Goal: Task Accomplishment & Management: Use online tool/utility

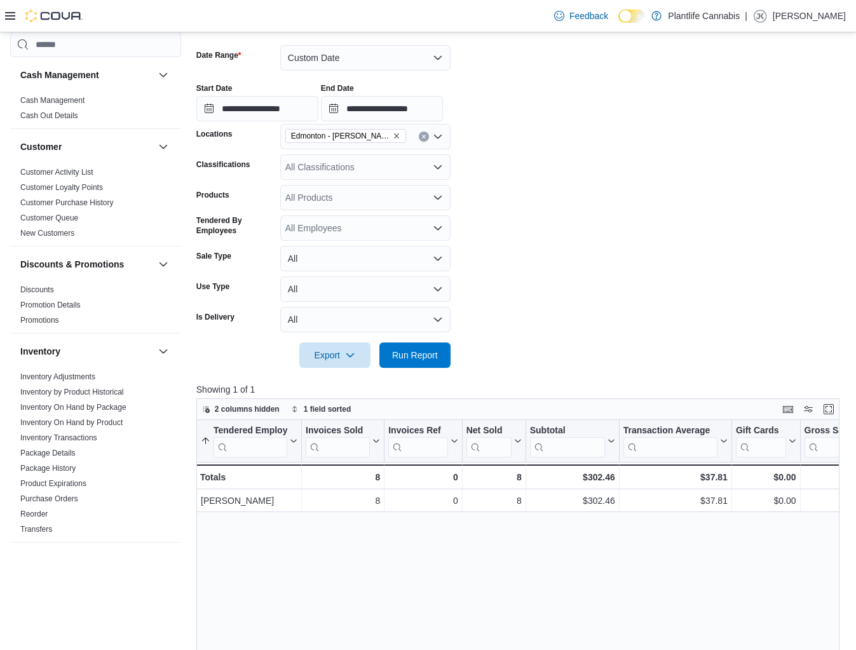
scroll to position [594, 0]
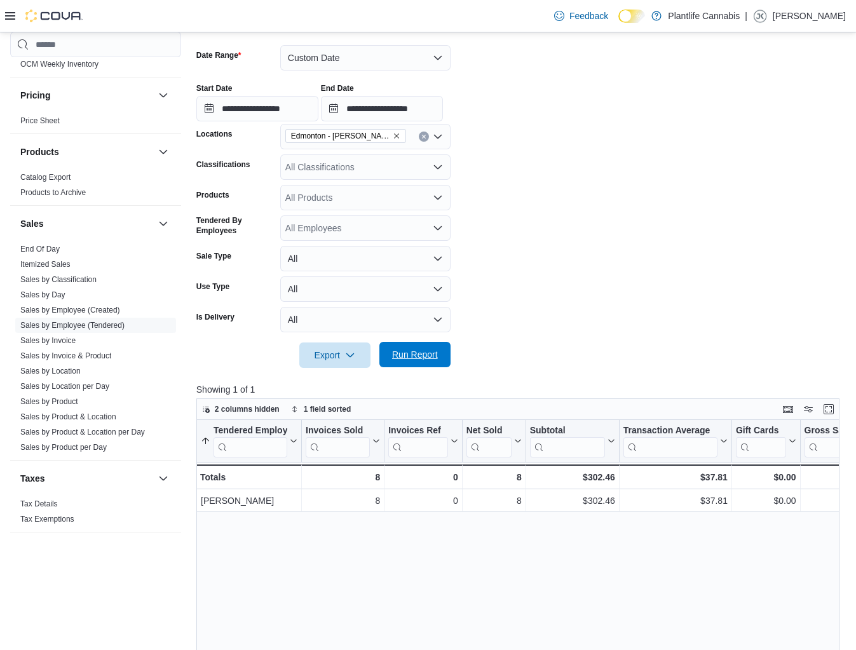
drag, startPoint x: 418, startPoint y: 364, endPoint x: 461, endPoint y: 358, distance: 43.6
click at [419, 363] on span "Run Report" at bounding box center [415, 354] width 56 height 25
click at [370, 60] on button "Custom Date" at bounding box center [365, 57] width 170 height 25
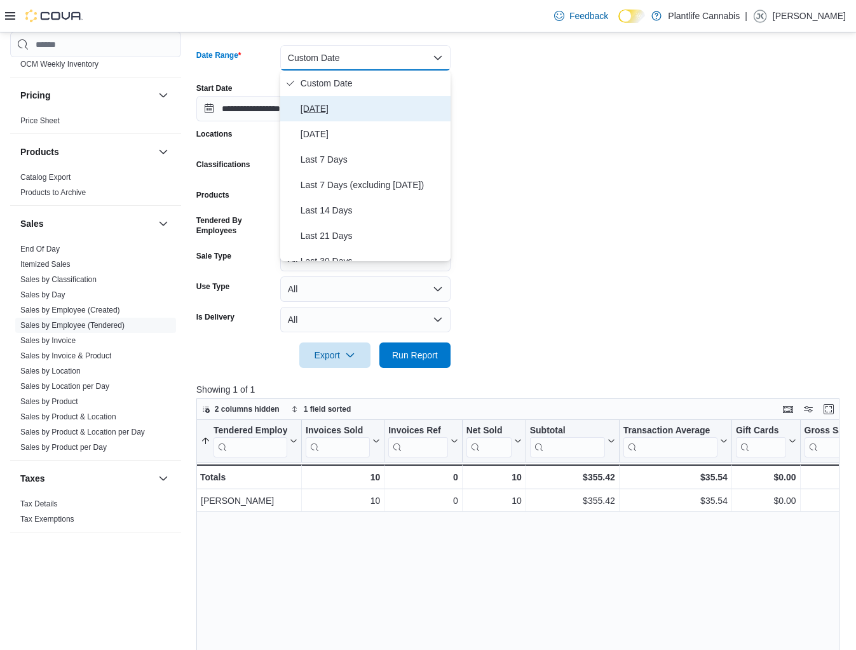
drag, startPoint x: 354, startPoint y: 104, endPoint x: 374, endPoint y: 180, distance: 78.8
click at [355, 104] on span "[DATE]" at bounding box center [373, 108] width 145 height 15
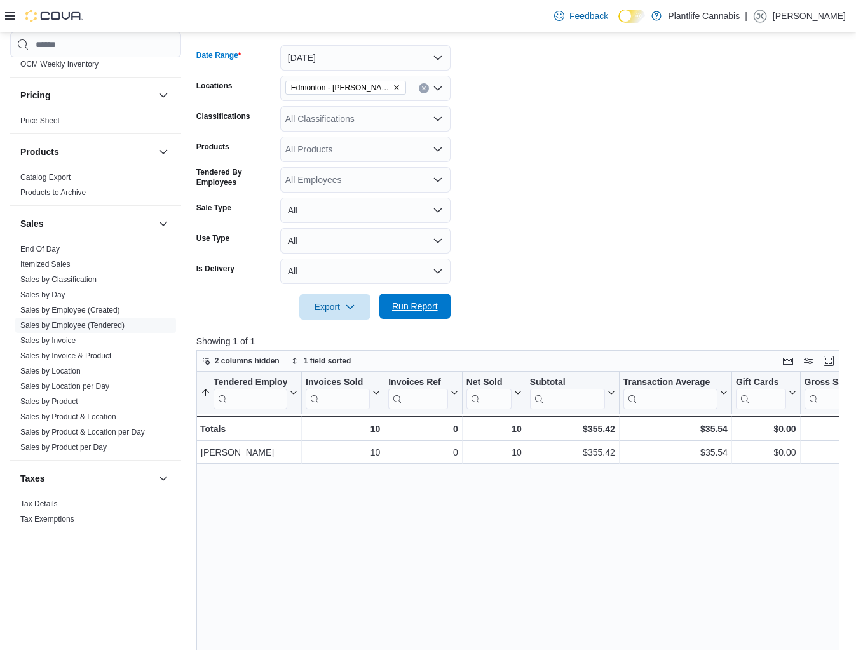
drag, startPoint x: 407, startPoint y: 312, endPoint x: 422, endPoint y: 311, distance: 14.6
click at [408, 312] on span "Run Report" at bounding box center [415, 306] width 46 height 13
click at [331, 115] on div "All Classifications" at bounding box center [365, 118] width 170 height 25
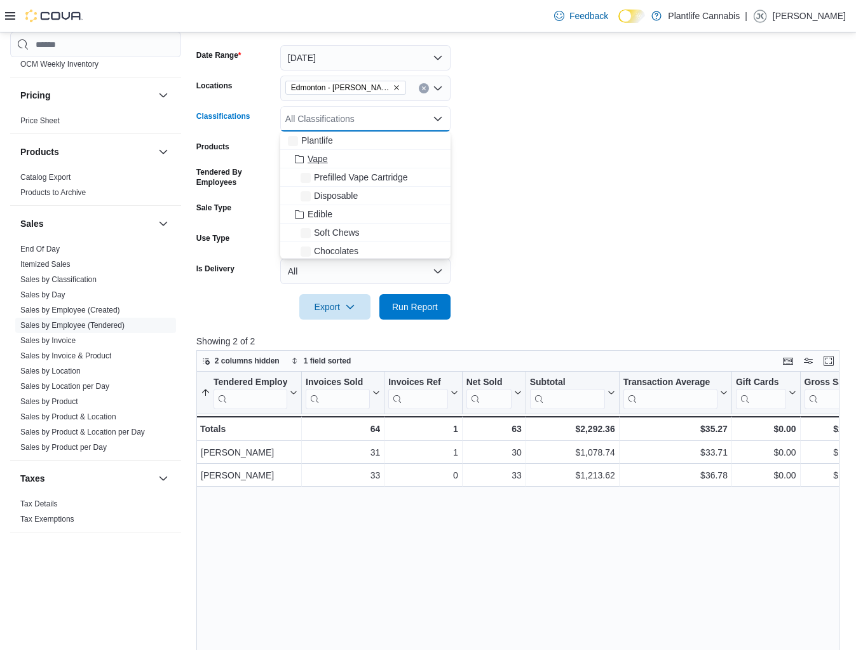
scroll to position [112, 0]
click at [370, 208] on span "Accessory Group" at bounding box center [342, 212] width 68 height 13
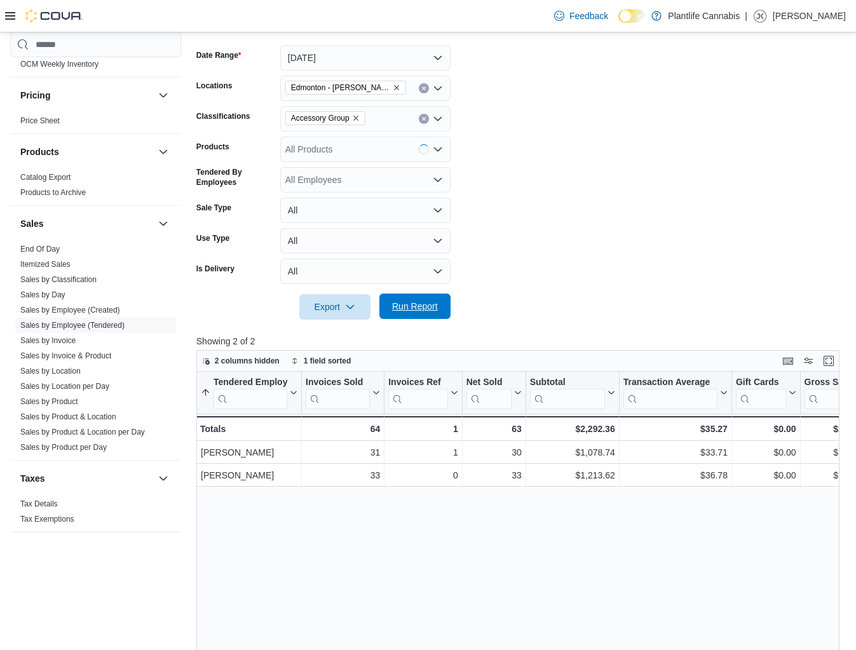
click at [425, 303] on span "Run Report" at bounding box center [415, 306] width 46 height 13
drag, startPoint x: 62, startPoint y: 340, endPoint x: 180, endPoint y: 329, distance: 118.7
click at [62, 340] on link "Sales by Invoice" at bounding box center [47, 340] width 55 height 9
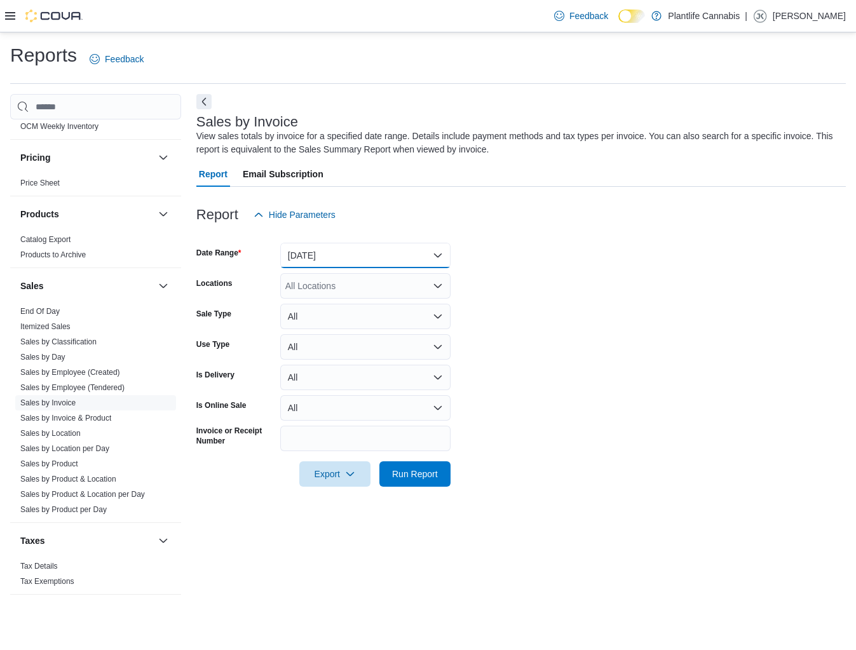
click at [343, 250] on button "[DATE]" at bounding box center [365, 255] width 170 height 25
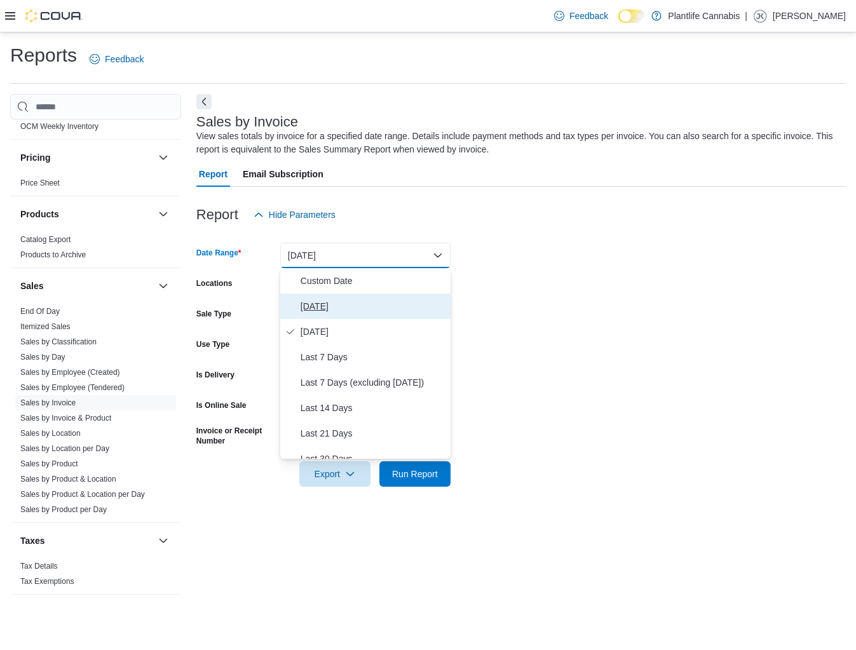
click at [327, 308] on span "[DATE]" at bounding box center [373, 306] width 145 height 15
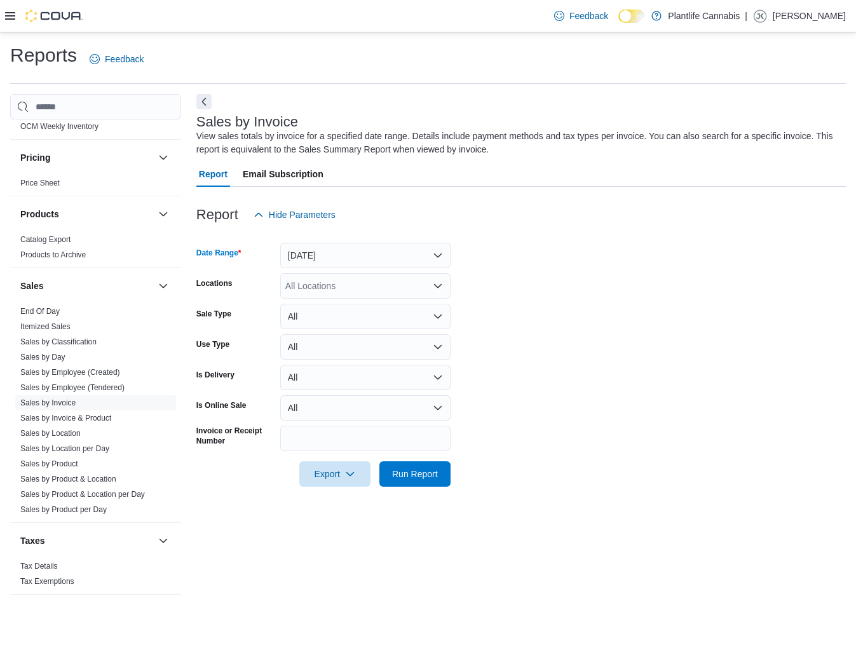
click at [325, 290] on div "All Locations" at bounding box center [365, 285] width 170 height 25
type input "*******"
click at [343, 306] on span "Edmonton - [PERSON_NAME]" at bounding box center [374, 307] width 121 height 13
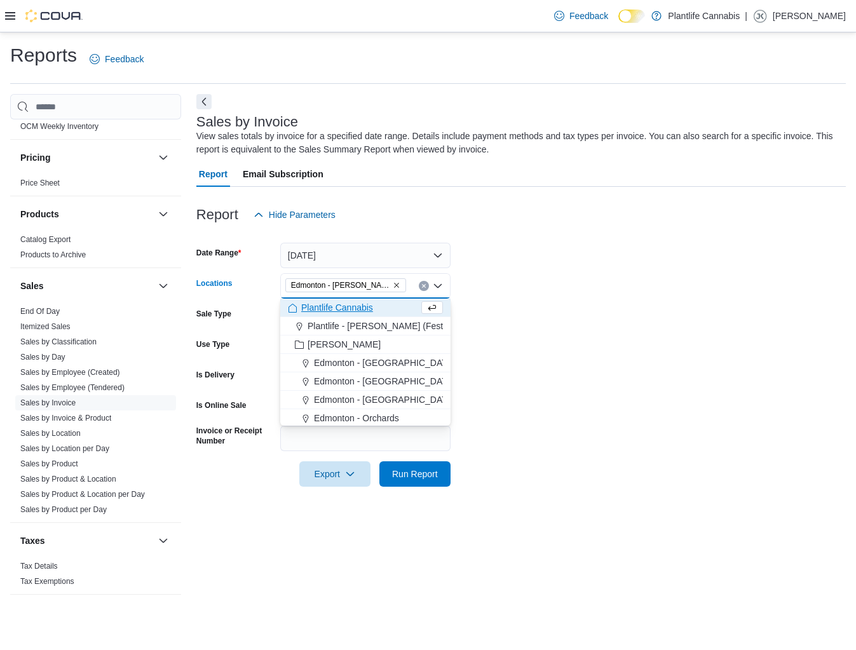
drag, startPoint x: 534, startPoint y: 322, endPoint x: 531, endPoint y: 334, distance: 11.7
click at [533, 323] on form "Date Range [DATE] Locations [GEOGRAPHIC_DATA] - [GEOGRAPHIC_DATA][PERSON_NAME][…" at bounding box center [520, 356] width 649 height 259
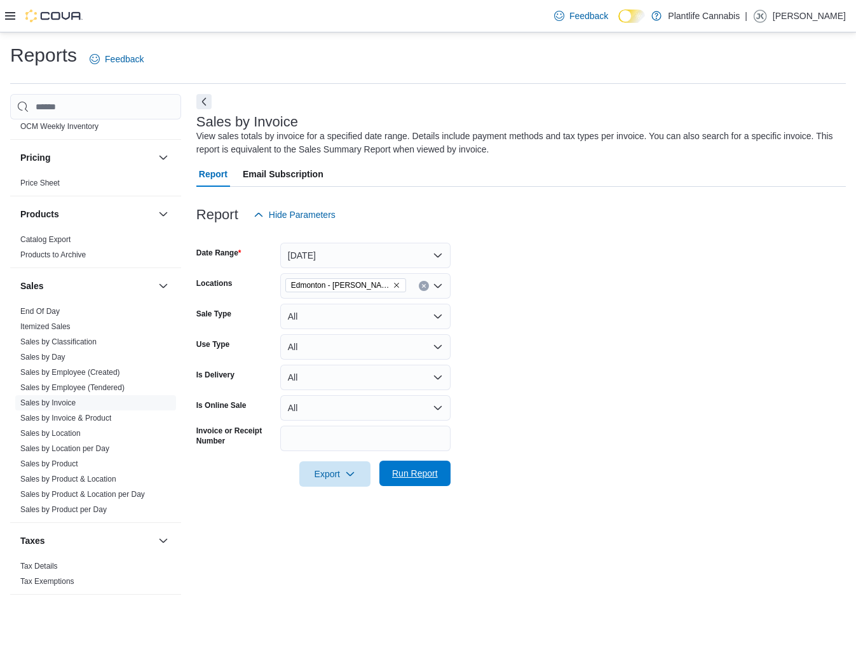
drag, startPoint x: 443, startPoint y: 470, endPoint x: 498, endPoint y: 467, distance: 55.4
click at [443, 470] on button "Run Report" at bounding box center [414, 473] width 71 height 25
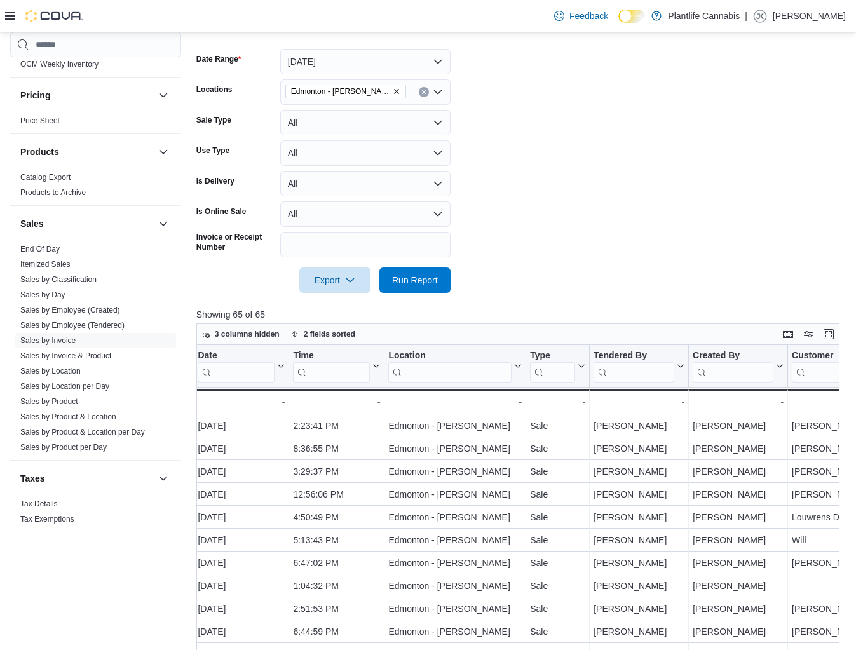
scroll to position [0, 201]
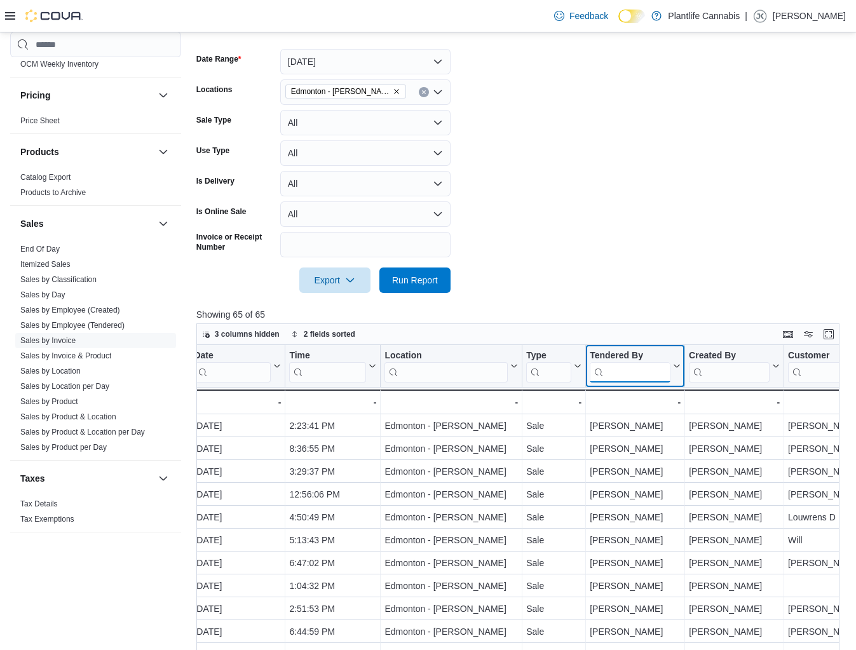
click at [641, 376] on input "search" at bounding box center [630, 372] width 81 height 20
type input "*******"
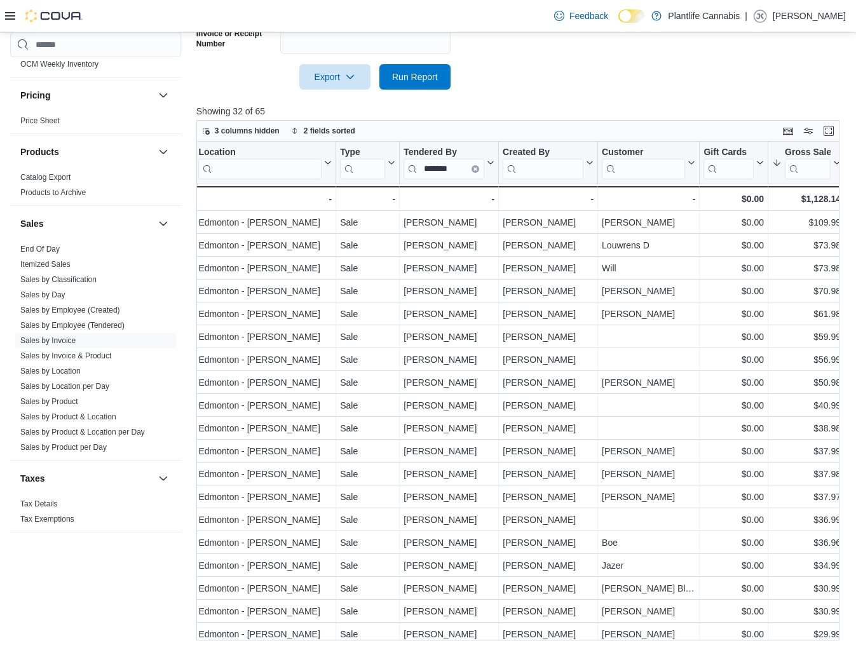
scroll to position [0, 0]
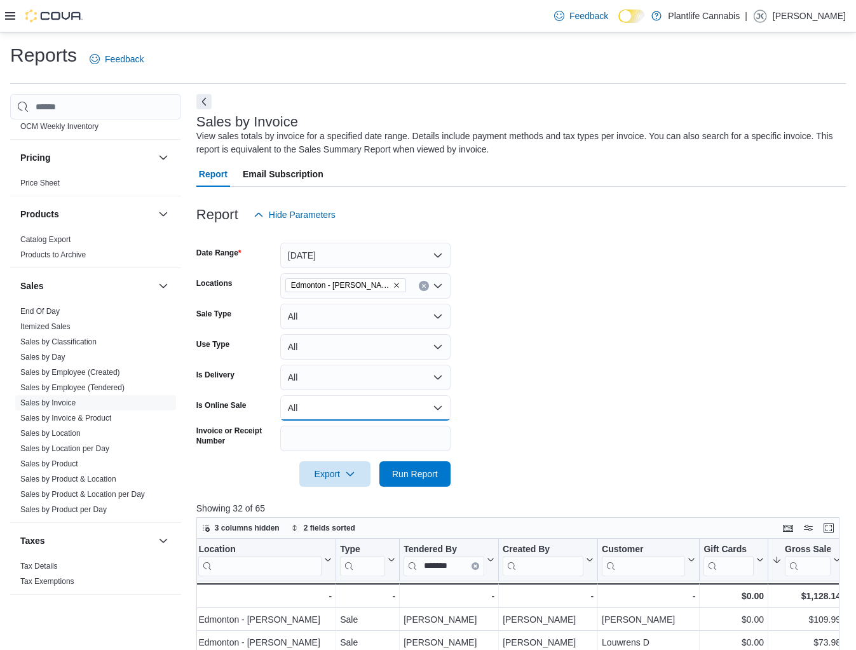
click at [313, 412] on button "All" at bounding box center [365, 407] width 170 height 25
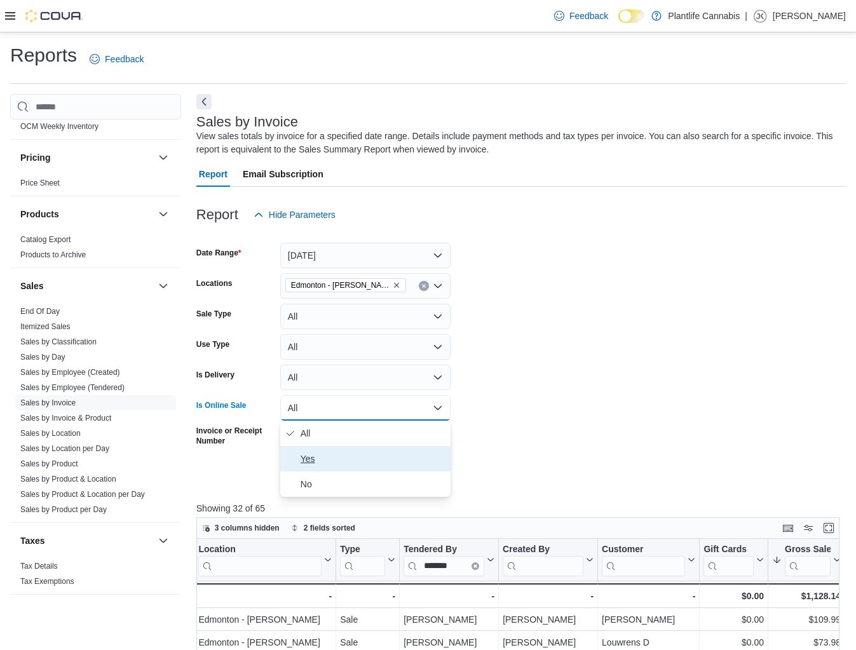
drag, startPoint x: 311, startPoint y: 457, endPoint x: 372, endPoint y: 473, distance: 62.6
click at [312, 458] on span "Yes" at bounding box center [373, 458] width 145 height 15
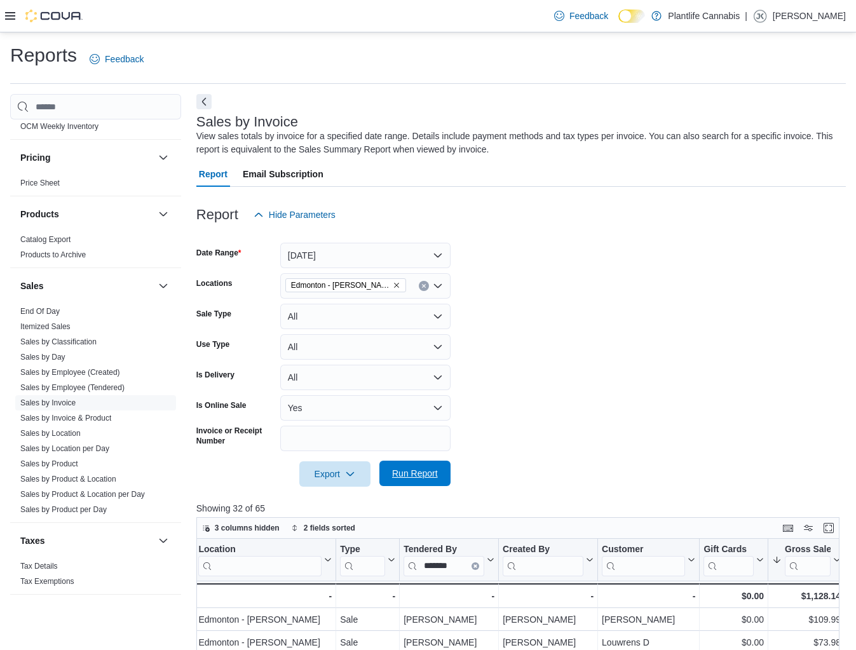
click at [405, 475] on span "Run Report" at bounding box center [415, 473] width 46 height 13
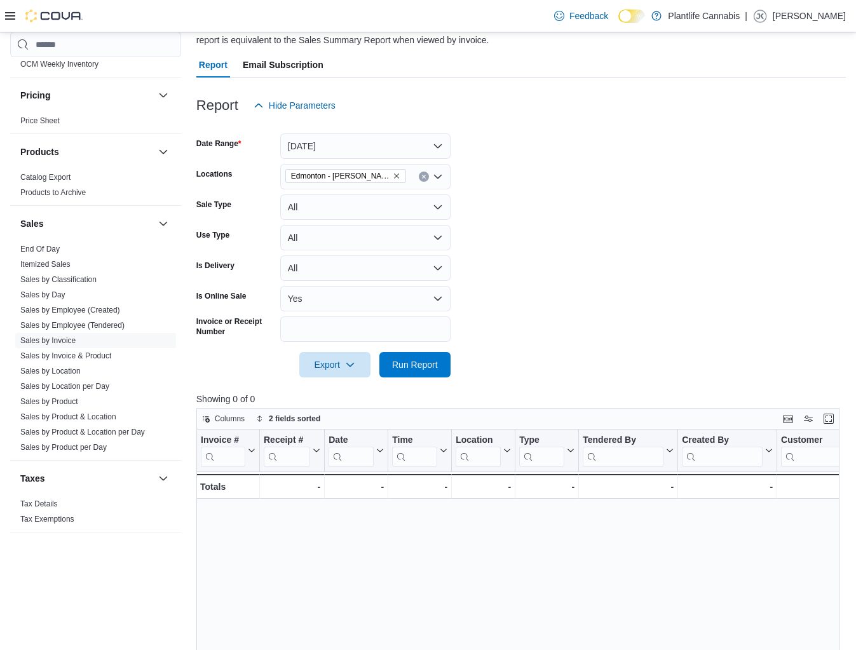
scroll to position [134, 0]
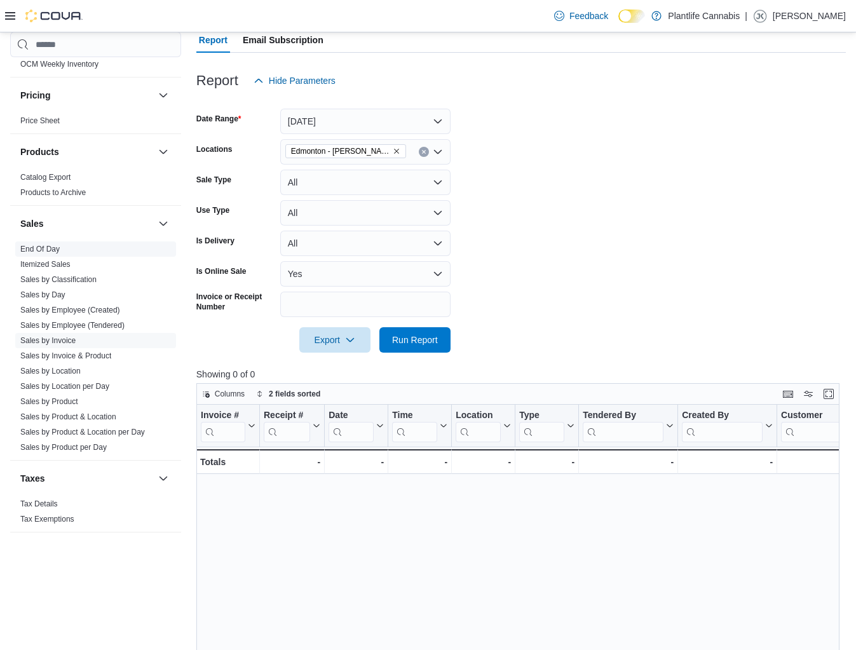
click at [34, 251] on link "End Of Day" at bounding box center [39, 249] width 39 height 9
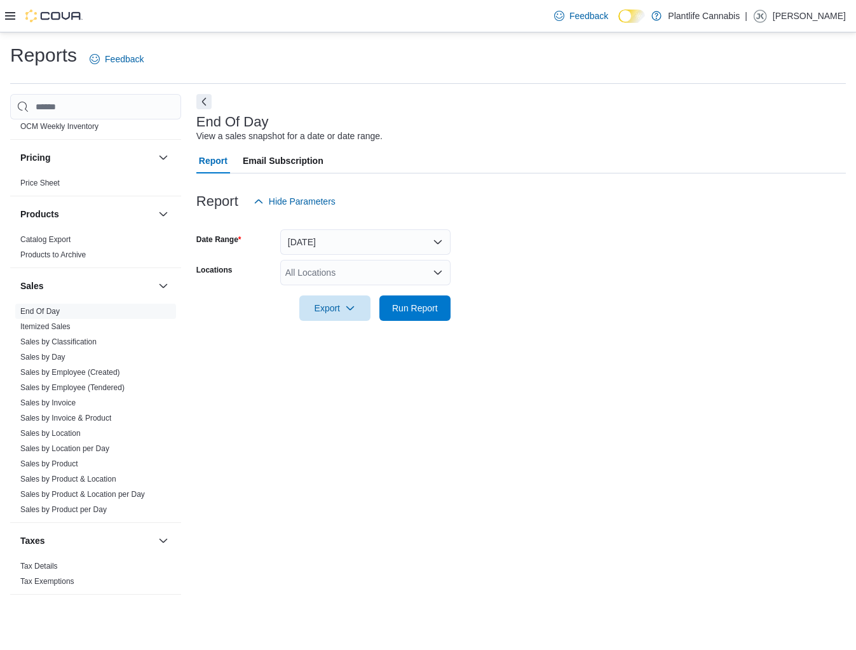
click at [302, 275] on div "All Locations" at bounding box center [365, 272] width 170 height 25
type input "*******"
drag, startPoint x: 310, startPoint y: 297, endPoint x: 583, endPoint y: 308, distance: 272.8
click at [310, 296] on icon "Choose from the following options" at bounding box center [306, 295] width 10 height 10
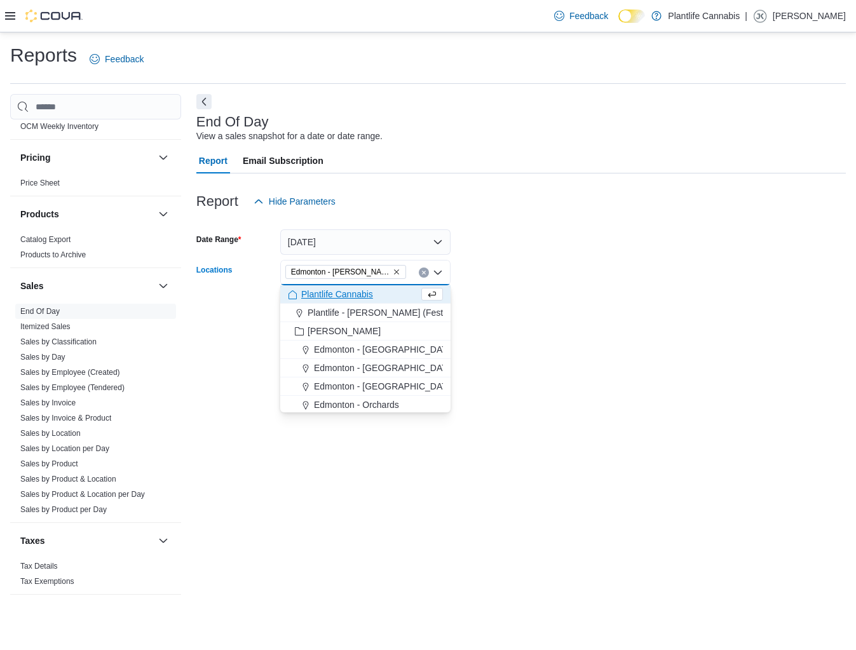
drag, startPoint x: 590, startPoint y: 307, endPoint x: 451, endPoint y: 324, distance: 139.6
click at [576, 308] on form "Date Range [DATE] Locations [GEOGRAPHIC_DATA] - [GEOGRAPHIC_DATA][PERSON_NAME][…" at bounding box center [520, 267] width 649 height 107
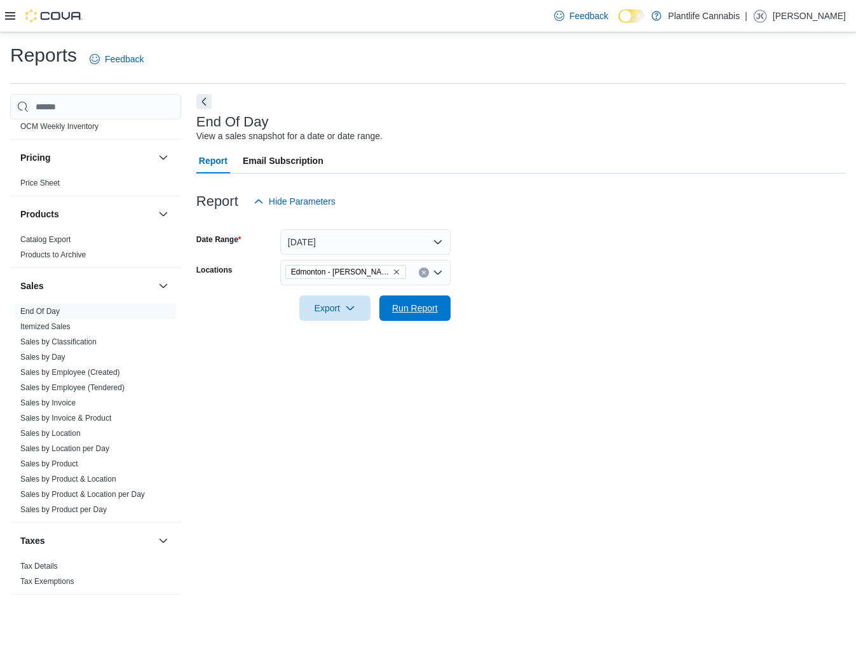
drag, startPoint x: 411, startPoint y: 306, endPoint x: 657, endPoint y: 348, distance: 250.1
click at [411, 306] on span "Run Report" at bounding box center [415, 308] width 46 height 13
